Goal: Task Accomplishment & Management: Manage account settings

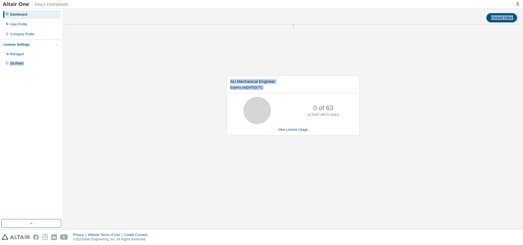
drag, startPoint x: 23, startPoint y: 55, endPoint x: 130, endPoint y: 122, distance: 125.7
click at [103, 119] on div "Dashboard User Profile Company Profile License Settings Managed On Prem Contact…" at bounding box center [261, 119] width 523 height 220
drag, startPoint x: 169, startPoint y: 127, endPoint x: 236, endPoint y: 130, distance: 66.8
click at [171, 128] on div "AU Mechanical Engineer Expires on [DATE] UTC 0 of 63 ALTAIR UNITS USED View Lic…" at bounding box center [293, 108] width 455 height 159
click at [298, 130] on link "View License Usage" at bounding box center [293, 130] width 30 height 4
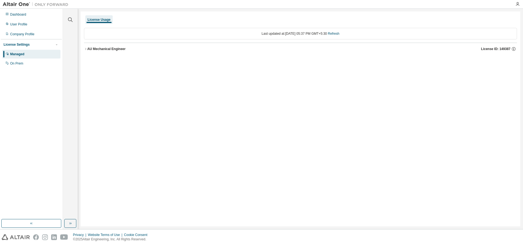
drag, startPoint x: 85, startPoint y: 50, endPoint x: 109, endPoint y: 66, distance: 29.0
click at [86, 50] on icon "button" at bounding box center [85, 48] width 3 height 3
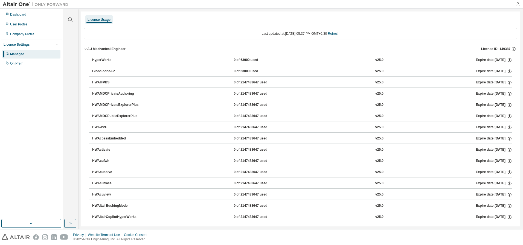
click at [86, 48] on icon "button" at bounding box center [85, 48] width 3 height 3
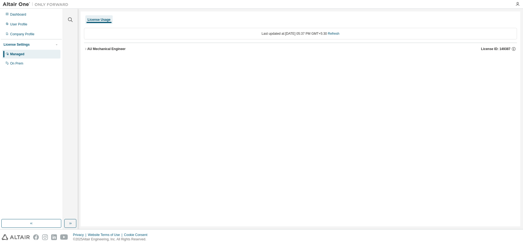
drag, startPoint x: 86, startPoint y: 48, endPoint x: 89, endPoint y: 54, distance: 6.8
click at [86, 50] on icon "button" at bounding box center [85, 48] width 3 height 3
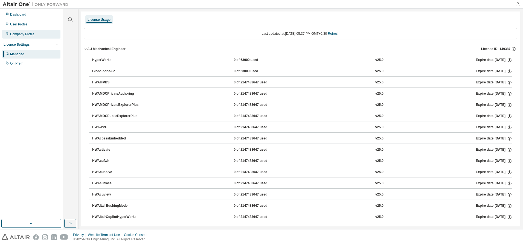
click at [24, 34] on div "Company Profile" at bounding box center [22, 34] width 24 height 4
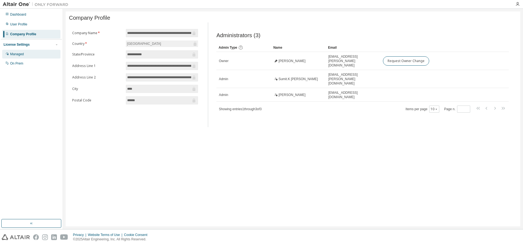
click at [27, 55] on div "Managed" at bounding box center [31, 54] width 58 height 9
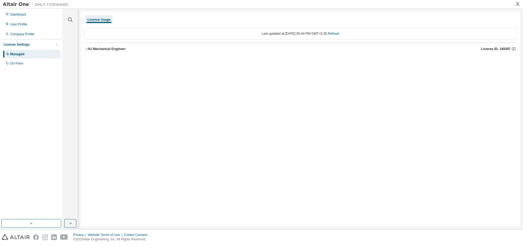
click at [87, 49] on icon "button" at bounding box center [85, 48] width 3 height 3
